Goal: Transaction & Acquisition: Download file/media

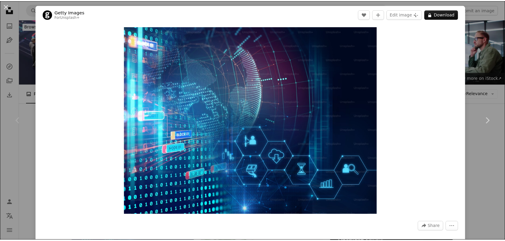
scroll to position [105, 0]
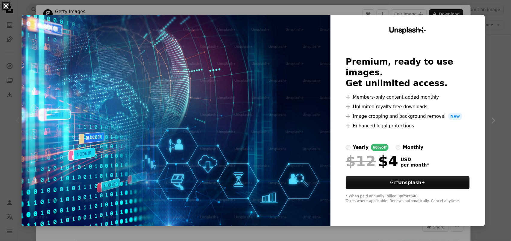
click at [5, 8] on button "An X shape" at bounding box center [5, 5] width 7 height 7
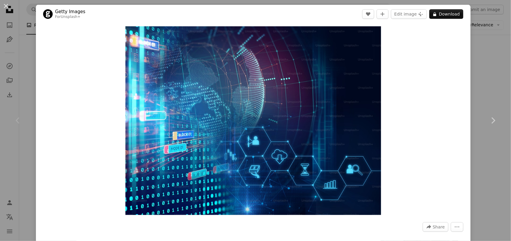
click at [26, 101] on div "Chevron left" at bounding box center [18, 120] width 36 height 57
click at [8, 5] on button "An X shape" at bounding box center [5, 5] width 7 height 7
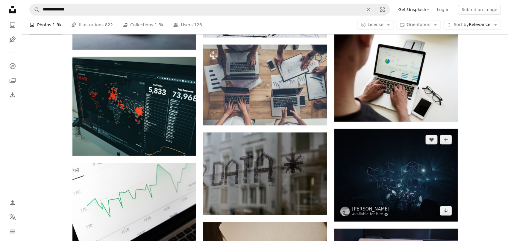
scroll to position [434, 0]
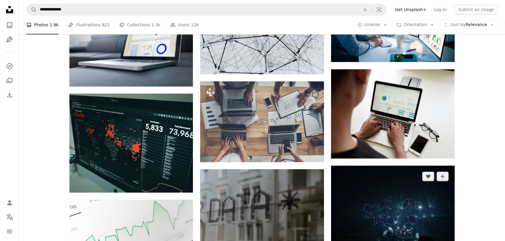
click at [385, 166] on img at bounding box center [393, 212] width 124 height 93
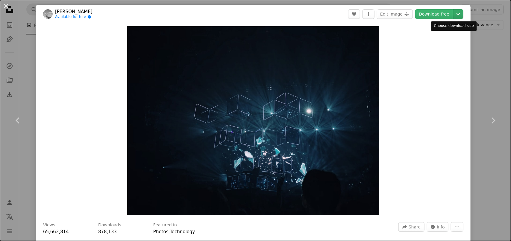
click at [454, 14] on icon "Chevron down" at bounding box center [459, 13] width 10 height 7
click at [425, 11] on dialog "An X shape Chevron left Chevron right fabio Available for hire A checkmark insi…" at bounding box center [255, 120] width 511 height 241
click at [429, 75] on div "Zoom in" at bounding box center [253, 120] width 435 height 195
click at [427, 12] on link "Download free" at bounding box center [434, 14] width 38 height 10
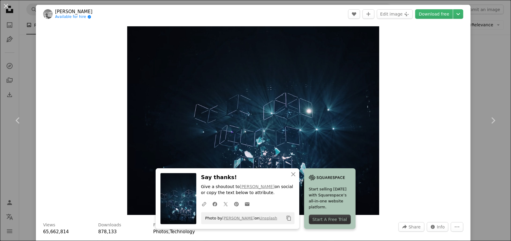
click at [104, 200] on div "Zoom in" at bounding box center [253, 120] width 435 height 195
